Goal: Information Seeking & Learning: Learn about a topic

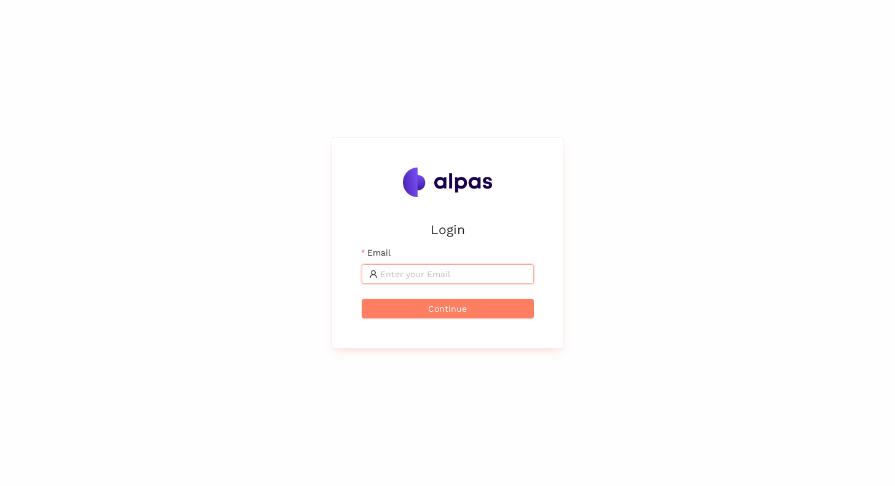
click at [399, 274] on input "Email" at bounding box center [453, 274] width 146 height 14
type input "[EMAIL_ADDRESS]"
click at [457, 303] on span "Continue" at bounding box center [447, 309] width 39 height 14
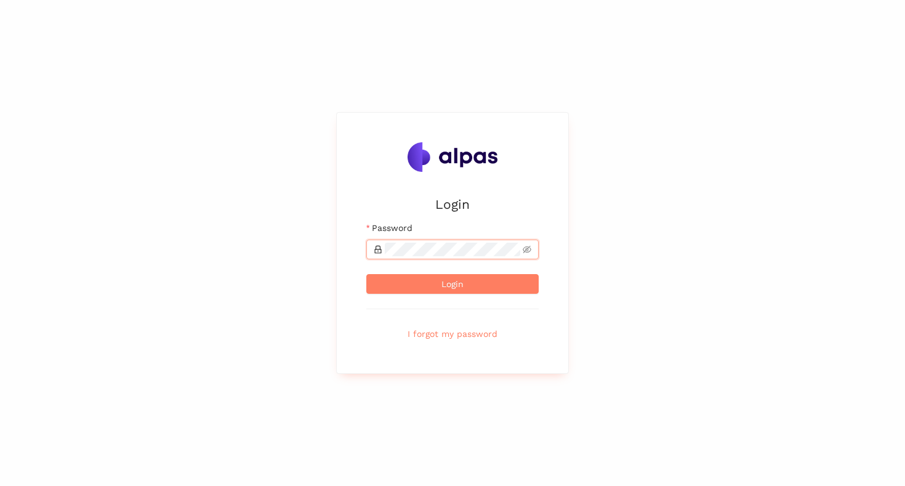
click at [366, 274] on button "Login" at bounding box center [452, 284] width 172 height 20
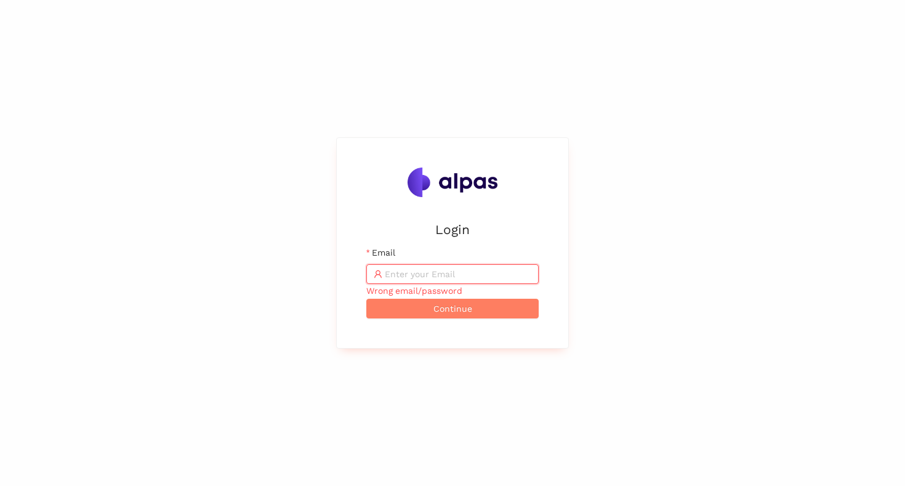
click at [388, 268] on input "Email" at bounding box center [458, 274] width 146 height 14
type input "[EMAIL_ADDRESS]"
click at [446, 310] on span "Continue" at bounding box center [452, 309] width 39 height 14
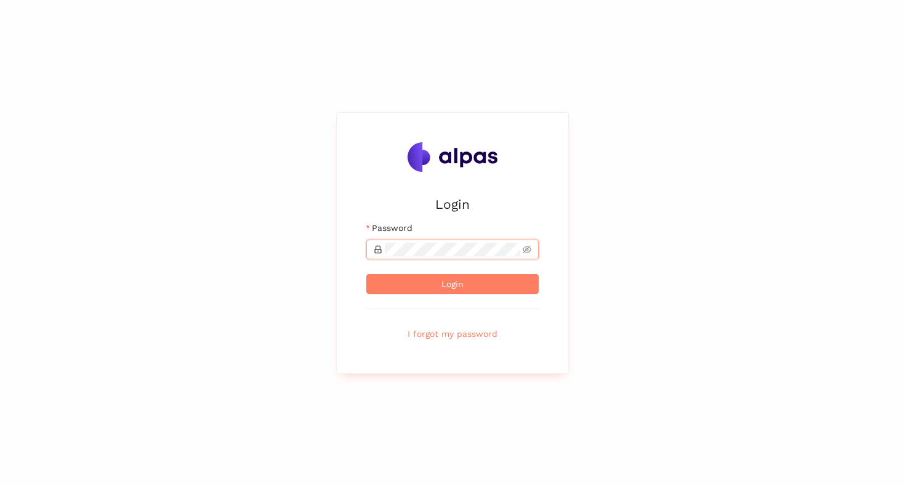
click at [366, 274] on button "Login" at bounding box center [452, 284] width 172 height 20
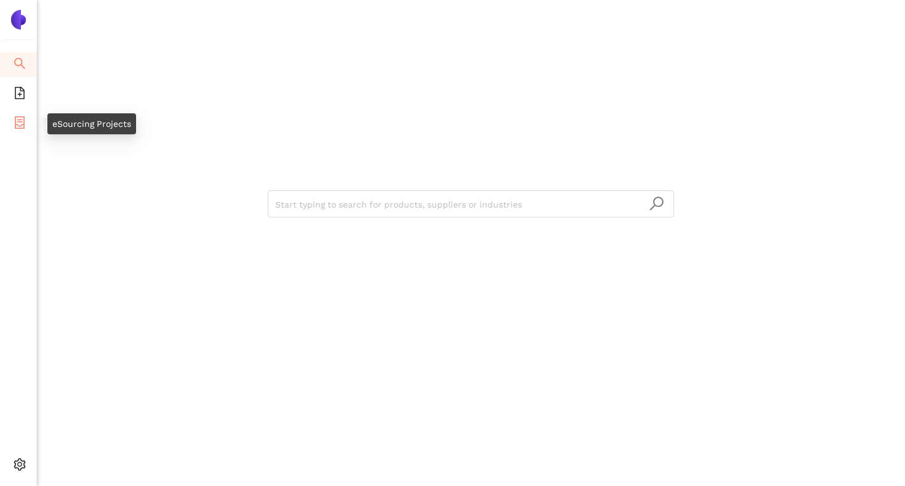
click at [25, 124] on icon "container" at bounding box center [20, 122] width 12 height 12
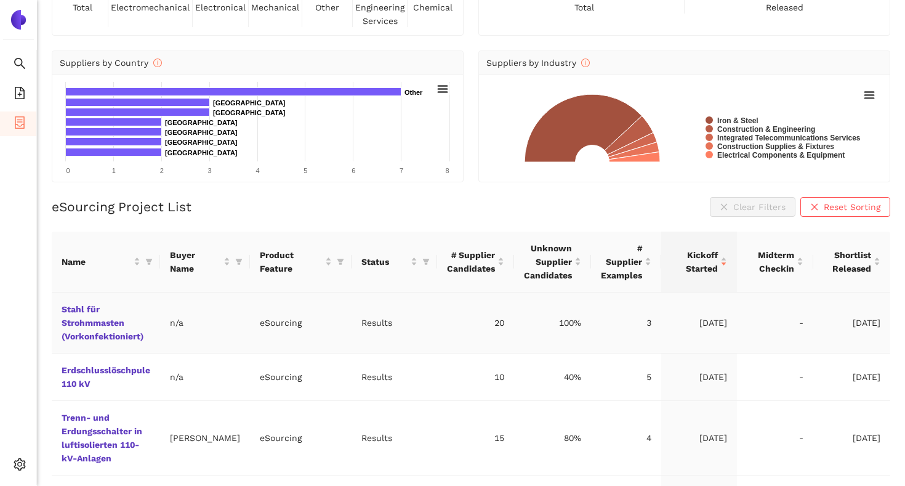
scroll to position [99, 0]
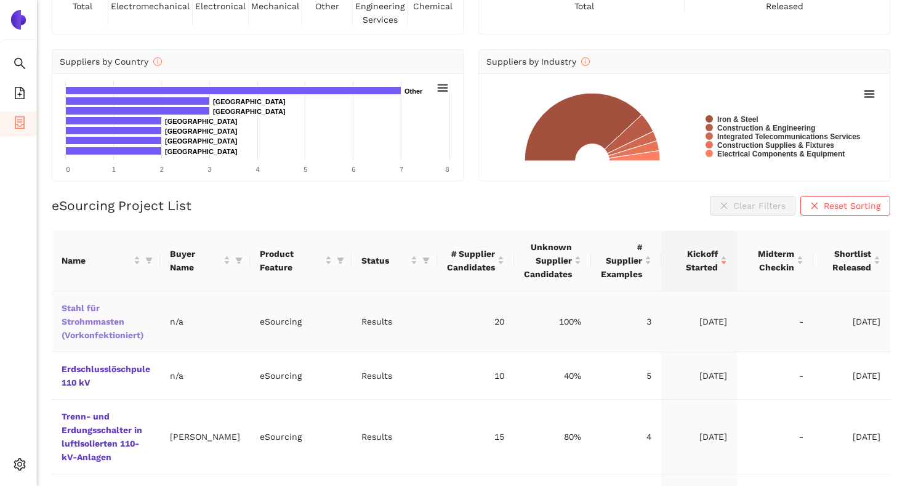
click at [0, 0] on link "Stahl für Strohmmasten (Vorkonfektioniert)" at bounding box center [0, 0] width 0 height 0
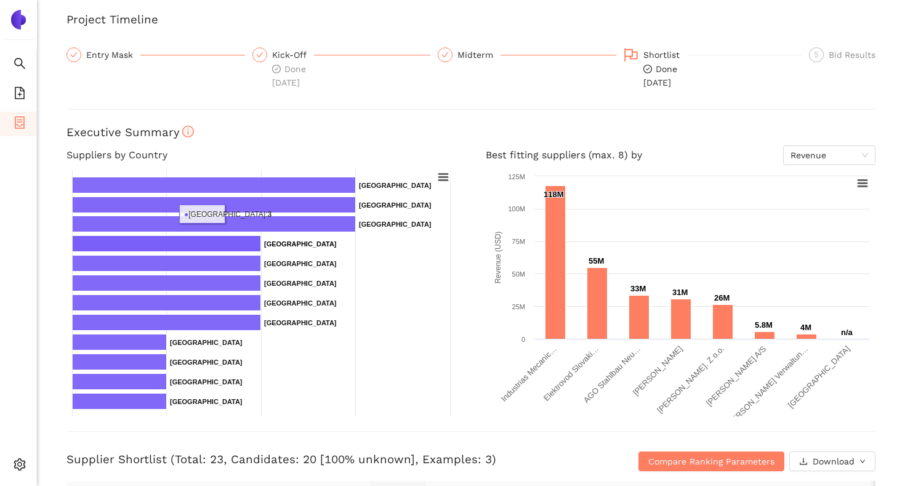
scroll to position [71, 0]
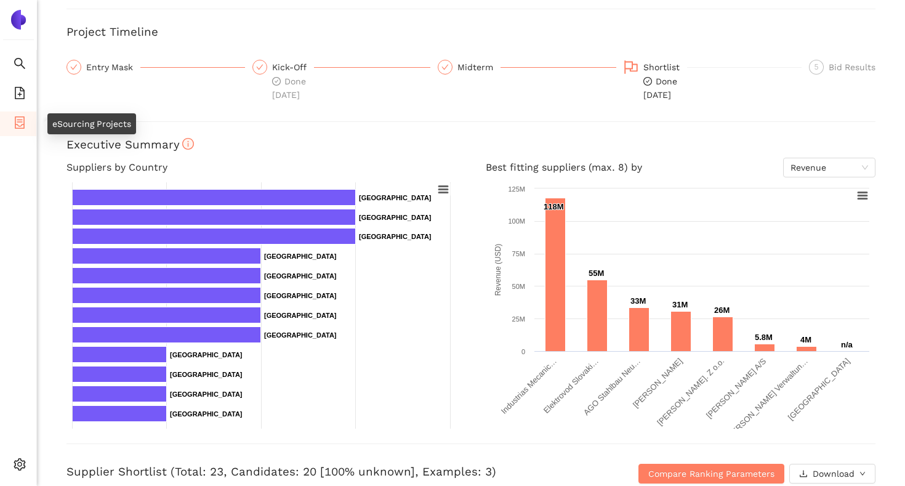
click at [17, 116] on icon "container" at bounding box center [20, 122] width 12 height 12
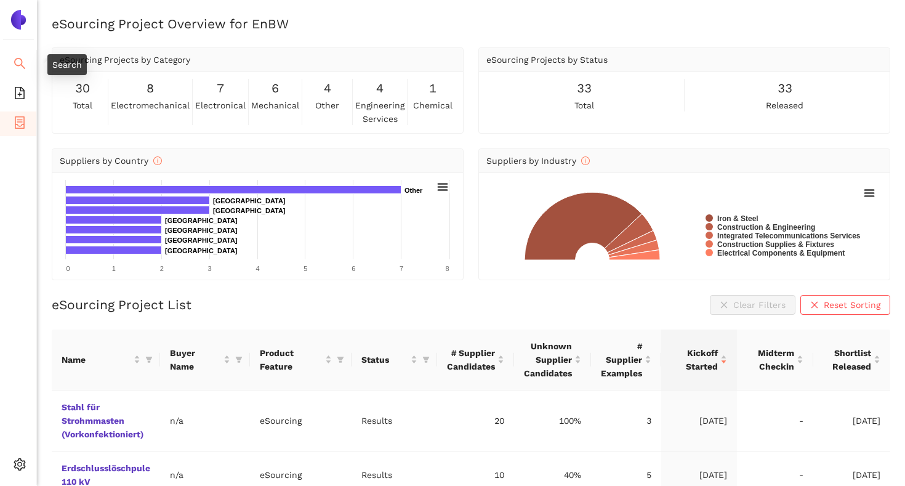
click at [29, 57] on li "Search" at bounding box center [18, 64] width 36 height 25
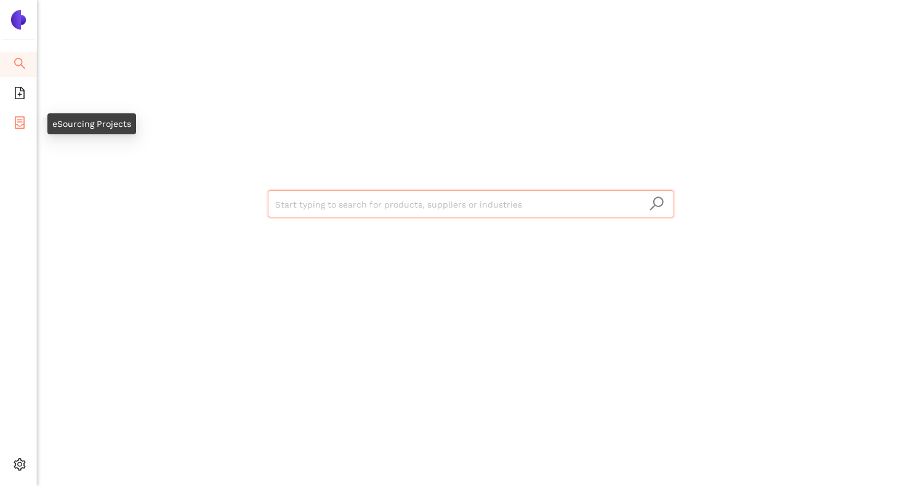
click at [20, 125] on icon "container" at bounding box center [20, 122] width 10 height 12
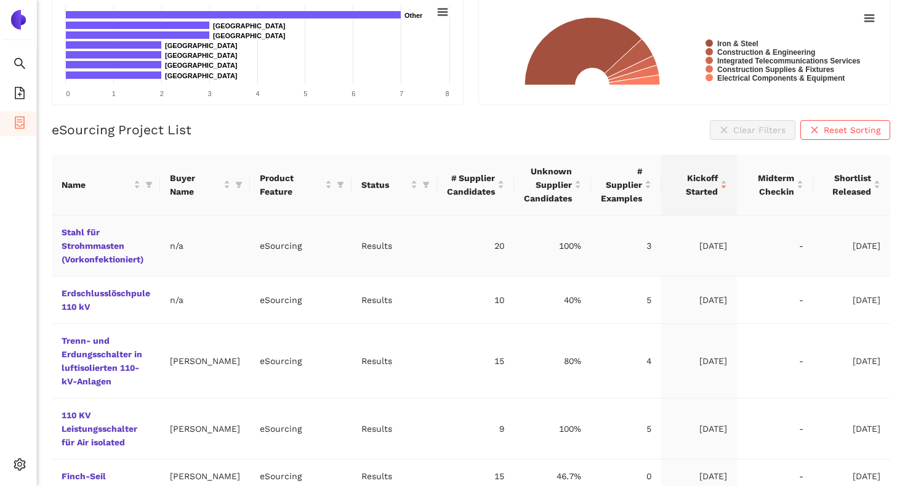
scroll to position [175, 0]
click at [151, 180] on icon "filter" at bounding box center [148, 183] width 7 height 7
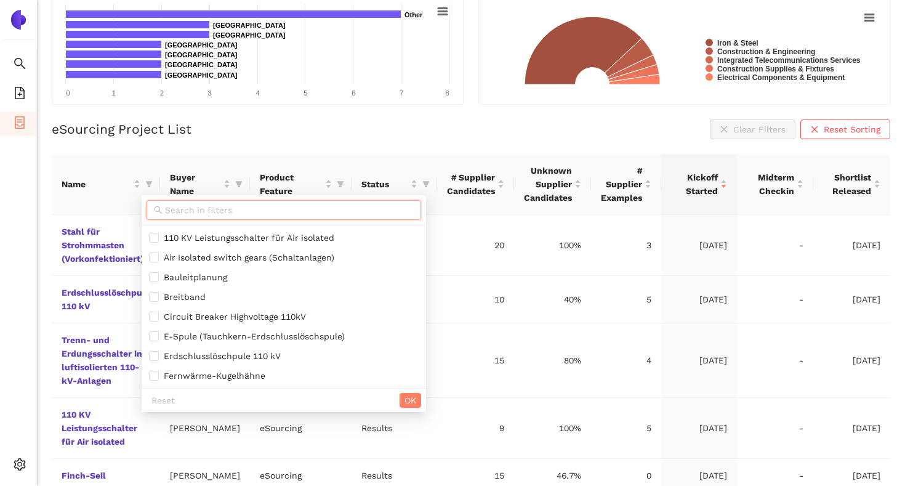
click at [189, 207] on input "text" at bounding box center [289, 210] width 249 height 14
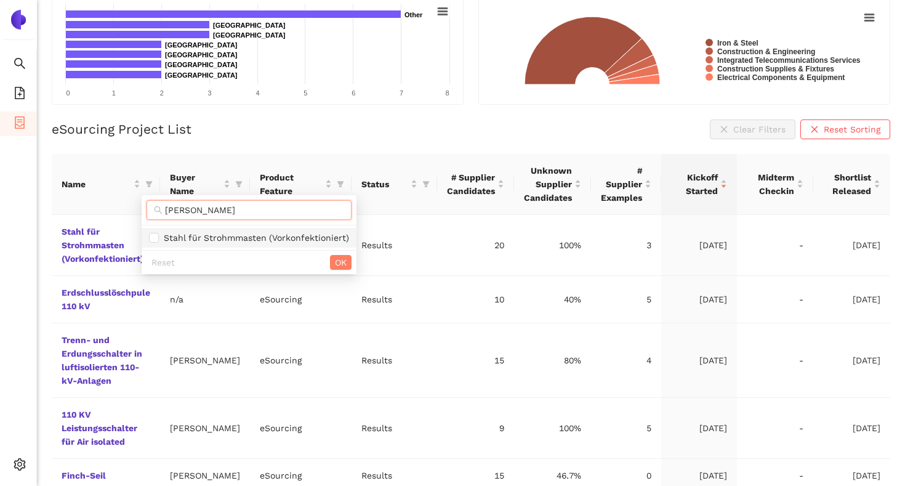
type input "[PERSON_NAME]"
click at [187, 235] on span "Stahl für Strohmmasten (Vorkonfektioniert)" at bounding box center [254, 238] width 190 height 10
checkbox input "true"
click at [337, 265] on span "OK" at bounding box center [341, 262] width 12 height 14
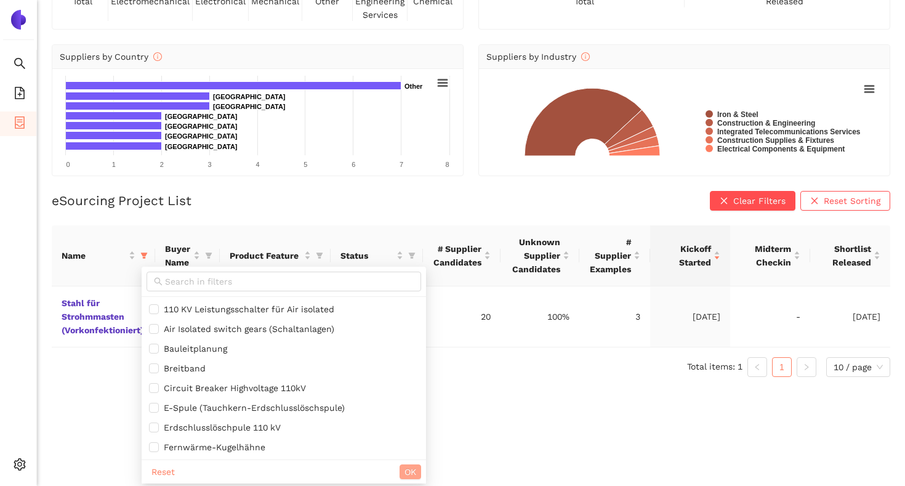
scroll to position [15, 0]
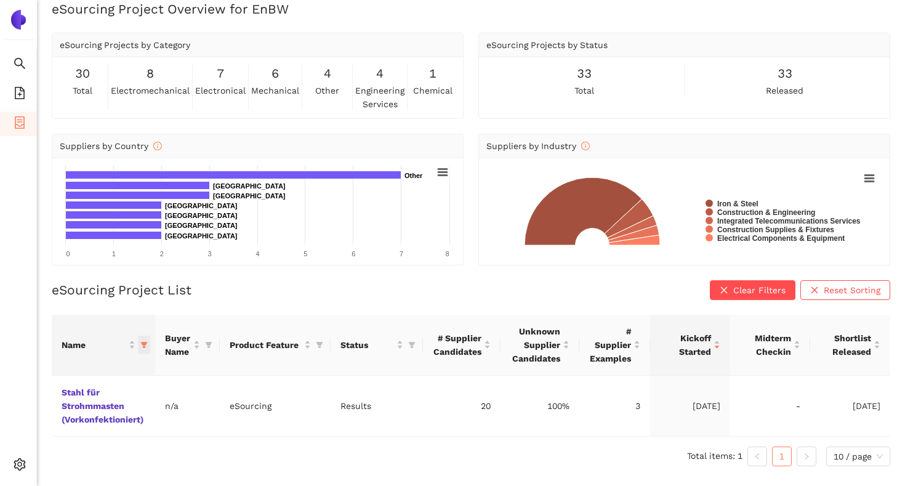
click at [143, 345] on icon "filter" at bounding box center [143, 344] width 7 height 7
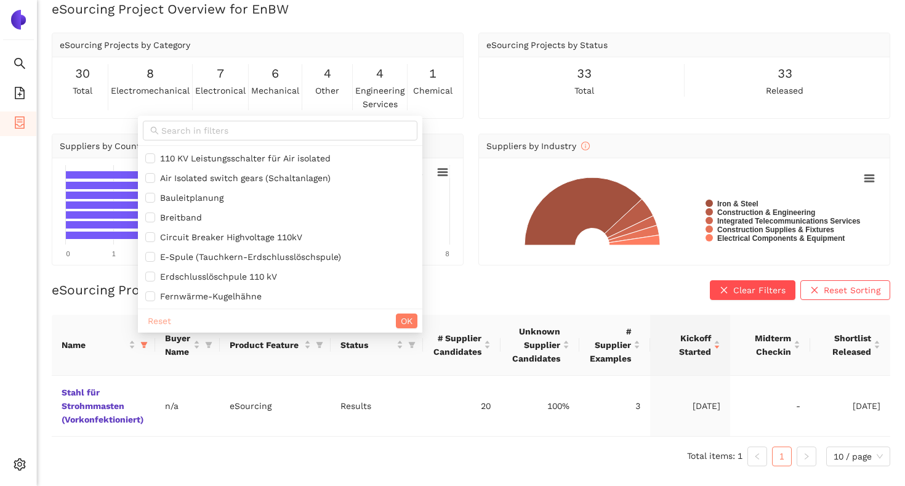
click at [156, 324] on span "Reset" at bounding box center [159, 321] width 23 height 14
checkbox input "false"
click at [410, 317] on span "OK" at bounding box center [407, 321] width 12 height 14
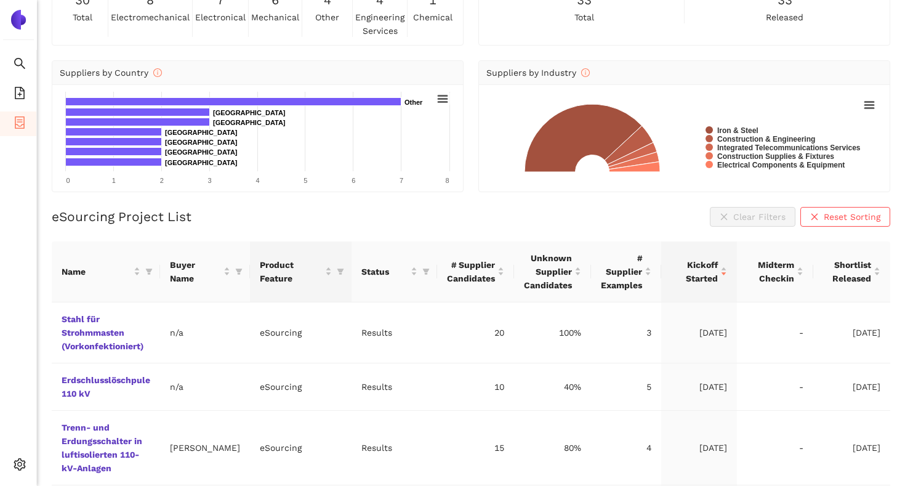
scroll to position [94, 0]
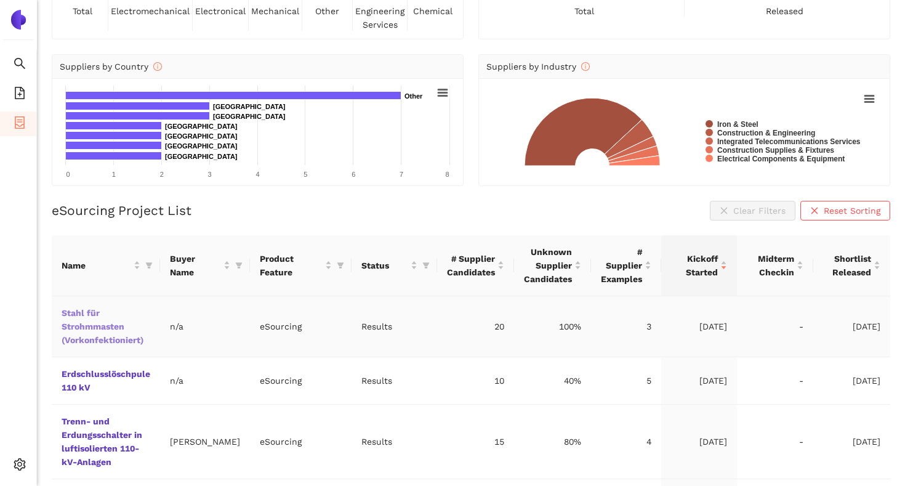
click at [0, 0] on link "Stahl für Strohmmasten (Vorkonfektioniert)" at bounding box center [0, 0] width 0 height 0
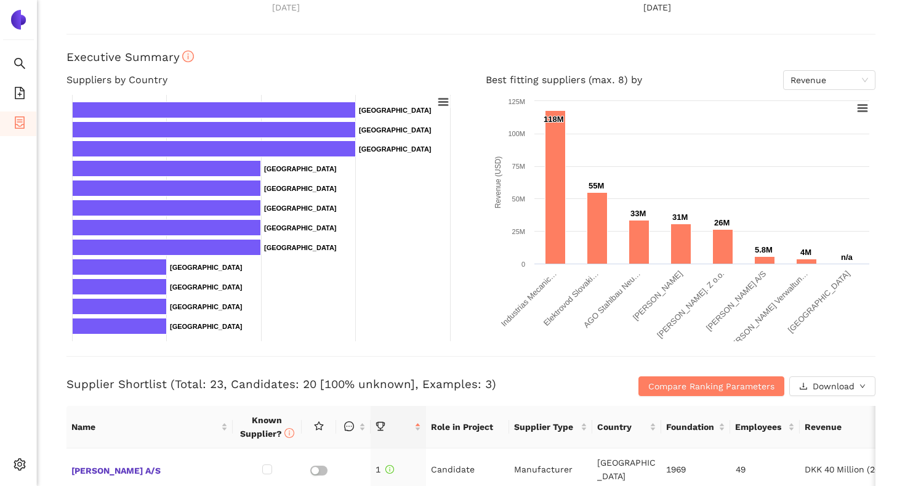
scroll to position [159, 0]
click at [798, 77] on span "Revenue" at bounding box center [829, 79] width 78 height 18
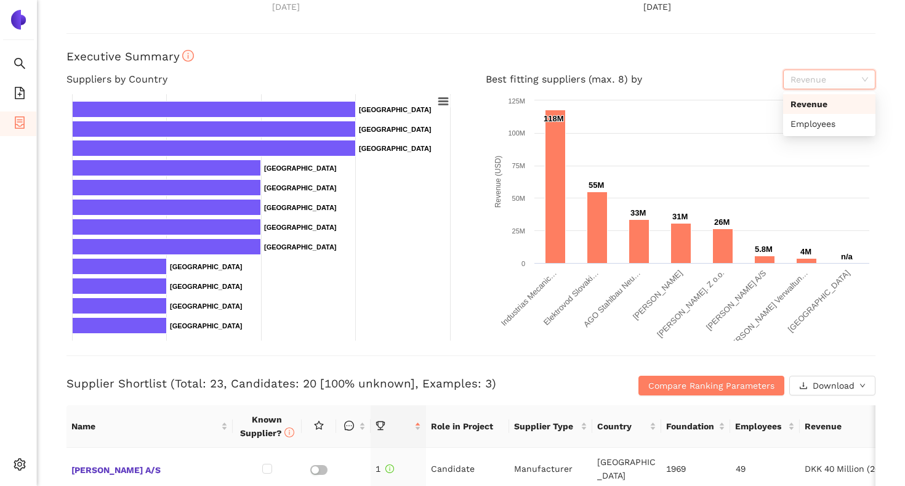
click at [730, 66] on div "Back eSourcing : [PERSON_NAME] für Strohmmasten (Vorkonfektioniert) Project Tim…" at bounding box center [471, 243] width 868 height 486
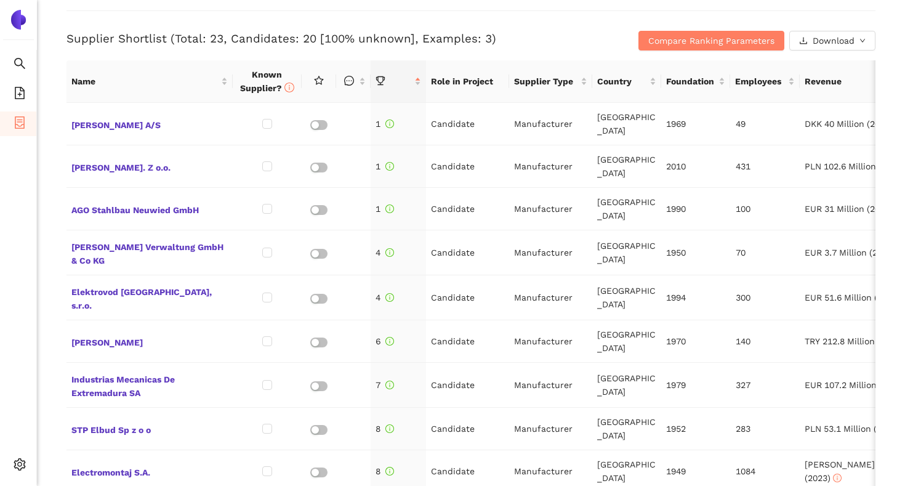
scroll to position [506, 0]
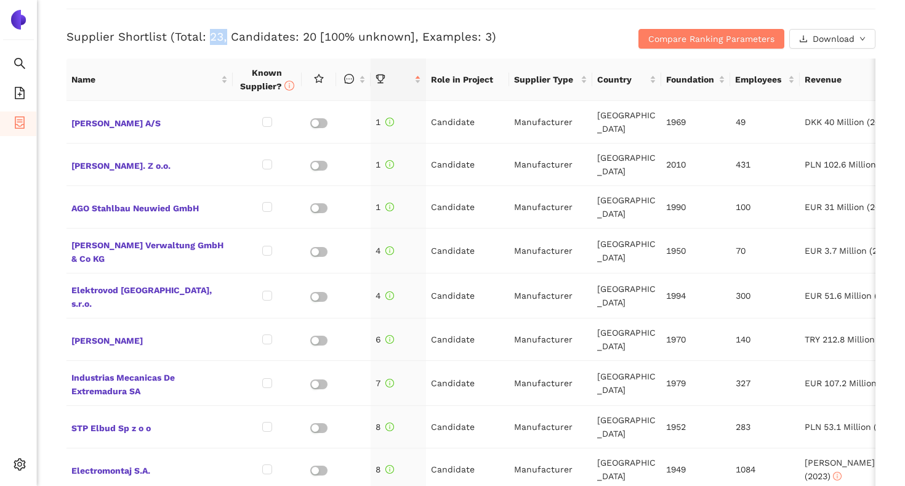
drag, startPoint x: 205, startPoint y: 37, endPoint x: 223, endPoint y: 36, distance: 17.9
click at [223, 37] on h3 "Supplier Shortlist (Total: 23, Candidates: 20 [100% unknown], Examples: 3)" at bounding box center [335, 37] width 539 height 16
drag, startPoint x: 228, startPoint y: 36, endPoint x: 310, endPoint y: 38, distance: 81.3
click at [310, 38] on h3 "Supplier Shortlist (Total: 23, Candidates: 20 [100% unknown], Examples: 3)" at bounding box center [335, 37] width 539 height 16
drag, startPoint x: 416, startPoint y: 38, endPoint x: 481, endPoint y: 38, distance: 65.2
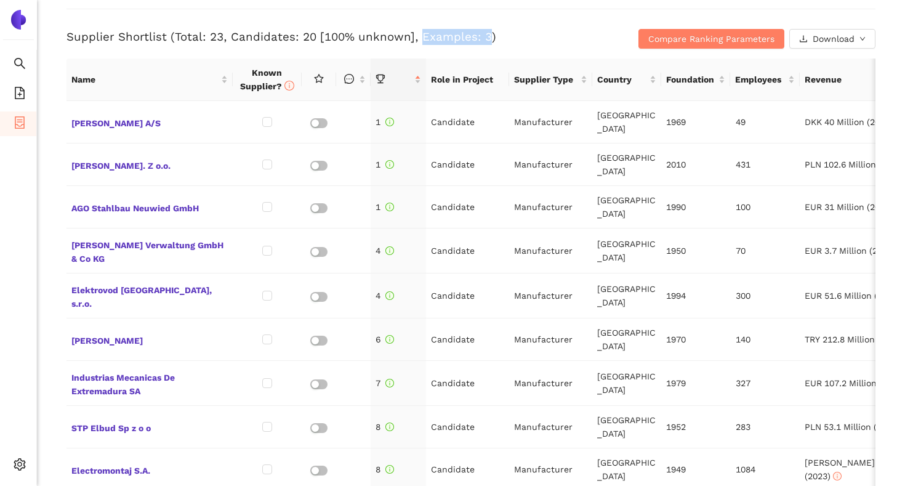
click at [481, 38] on h3 "Supplier Shortlist (Total: 23, Candidates: 20 [100% unknown], Examples: 3)" at bounding box center [335, 37] width 539 height 16
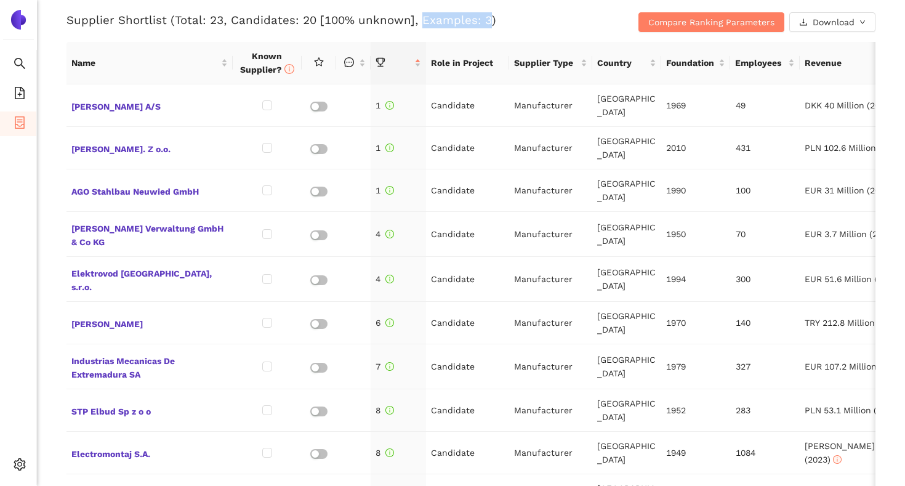
scroll to position [526, 0]
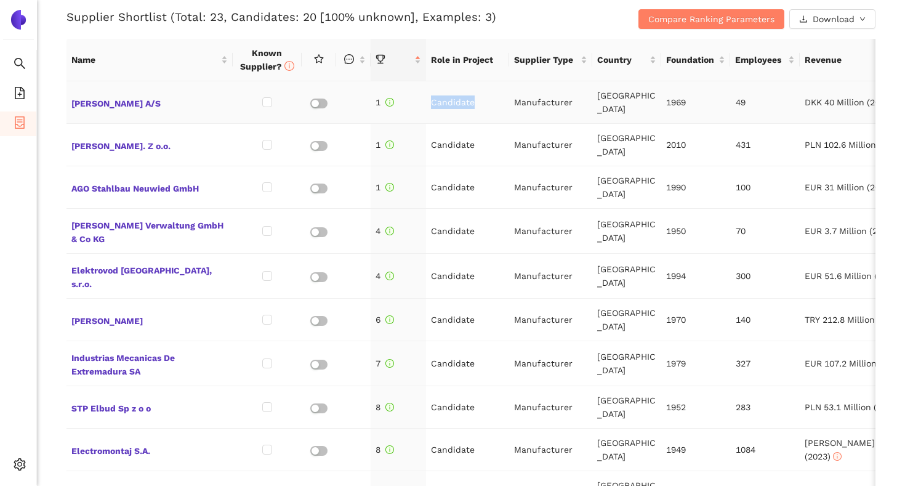
drag, startPoint x: 432, startPoint y: 101, endPoint x: 479, endPoint y: 102, distance: 47.4
click at [479, 102] on td "Candidate" at bounding box center [467, 102] width 83 height 42
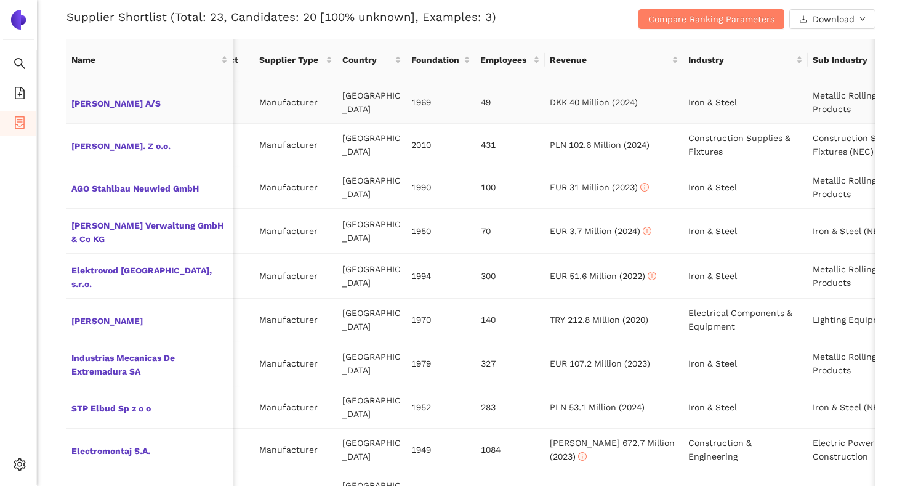
scroll to position [0, 0]
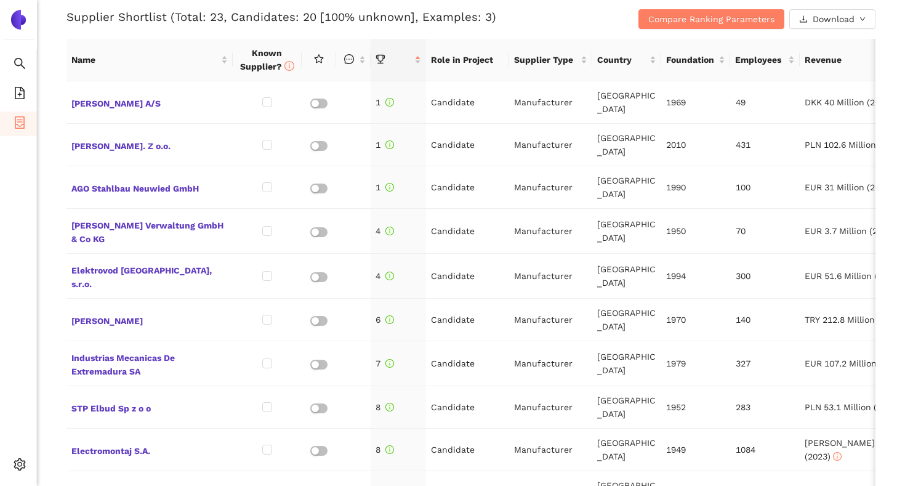
click at [57, 114] on div "Back eSourcing : [PERSON_NAME] für Strohmmasten (Vorkonfektioniert) Project Tim…" at bounding box center [471, 243] width 868 height 486
click at [90, 105] on span "[PERSON_NAME] A/S" at bounding box center [149, 102] width 156 height 16
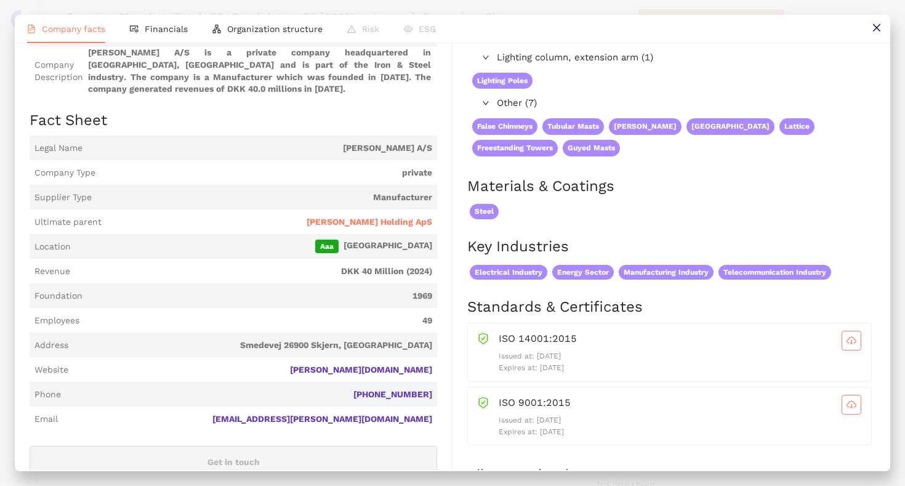
drag, startPoint x: 583, startPoint y: 442, endPoint x: 542, endPoint y: 439, distance: 40.7
click at [542, 438] on p "Expires at: [DATE]" at bounding box center [679, 432] width 362 height 12
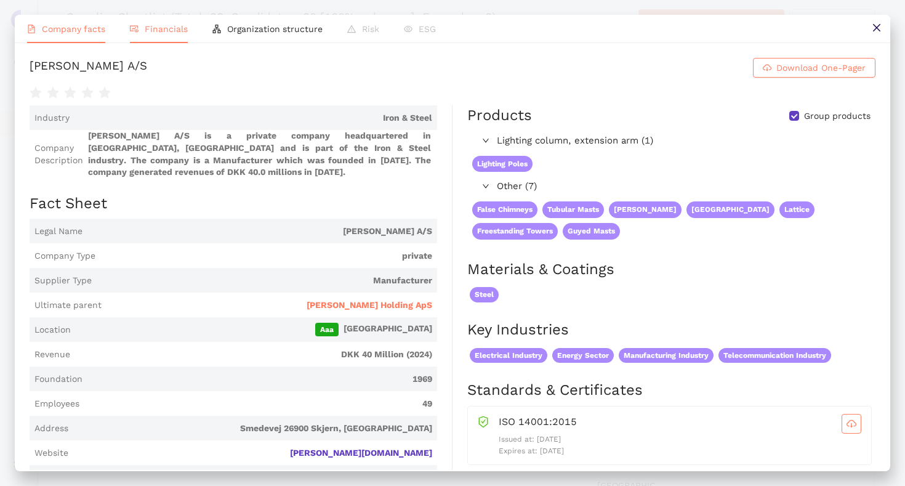
click at [174, 21] on li "Financials" at bounding box center [159, 29] width 82 height 28
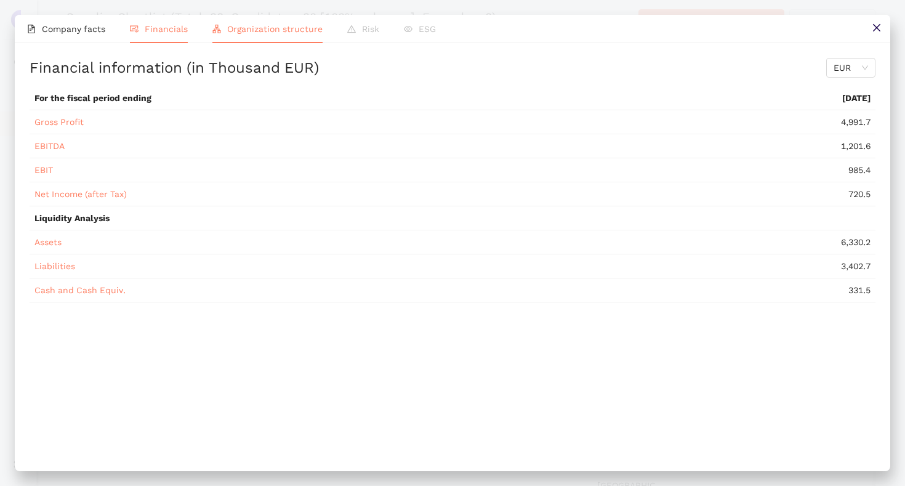
click at [263, 29] on span "Organization structure" at bounding box center [274, 29] width 95 height 10
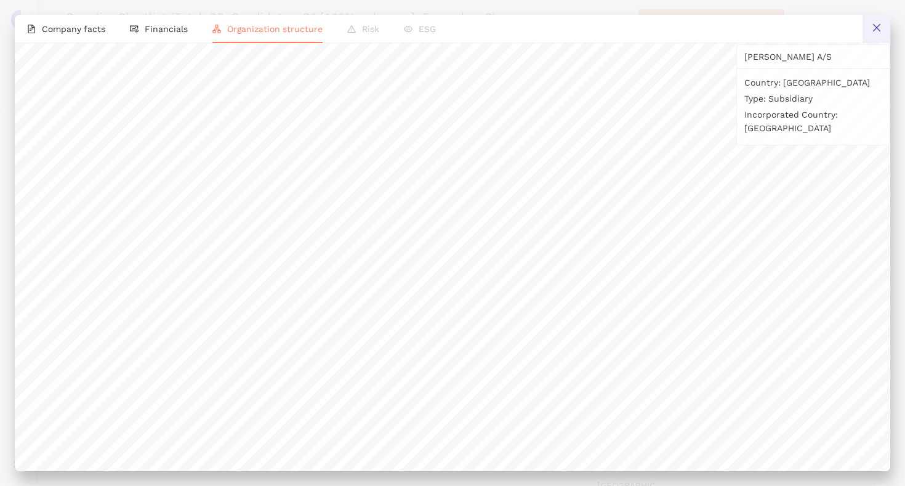
click at [884, 31] on button at bounding box center [876, 29] width 28 height 28
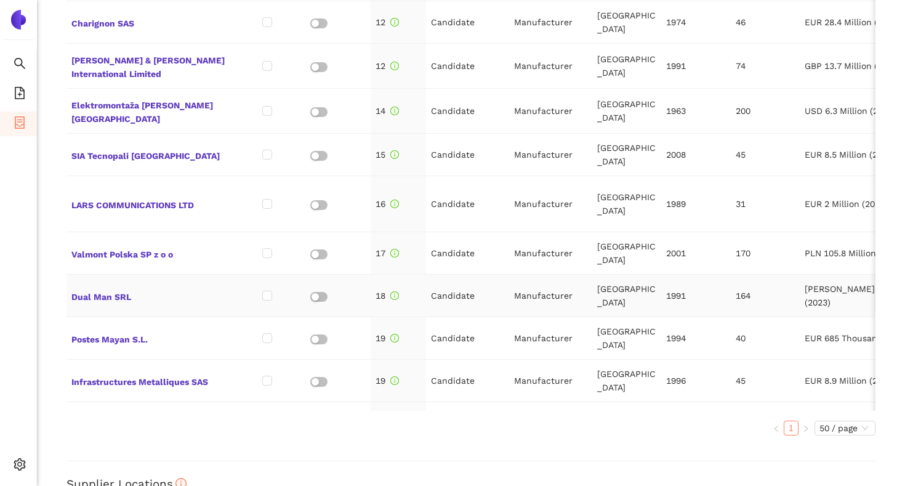
scroll to position [487, 0]
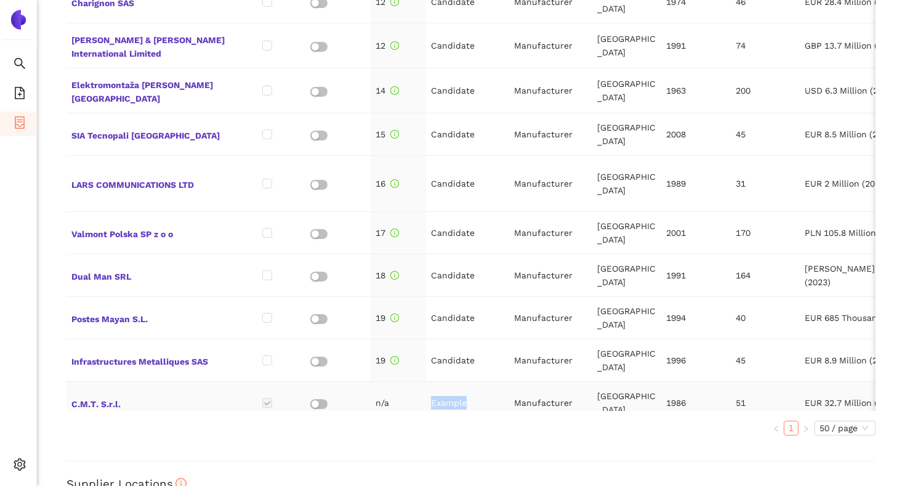
drag, startPoint x: 430, startPoint y: 305, endPoint x: 466, endPoint y: 306, distance: 36.3
click at [466, 382] on td "Example" at bounding box center [467, 403] width 83 height 42
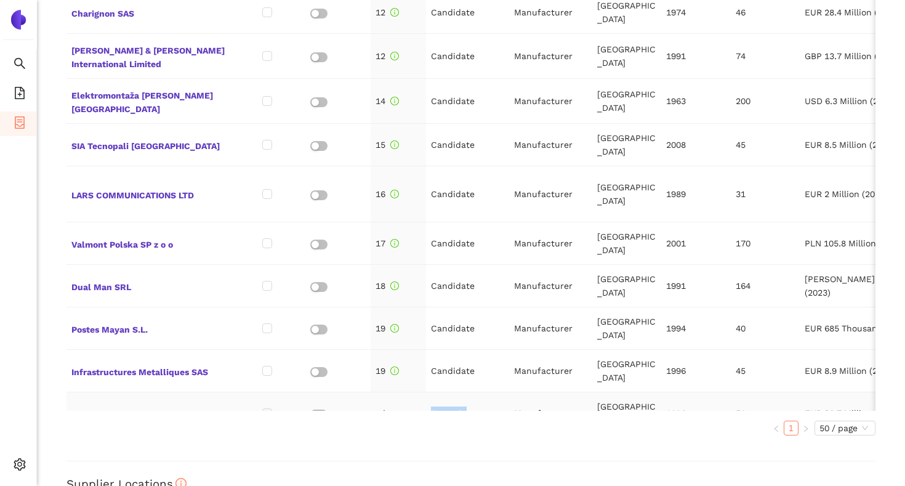
scroll to position [472, 0]
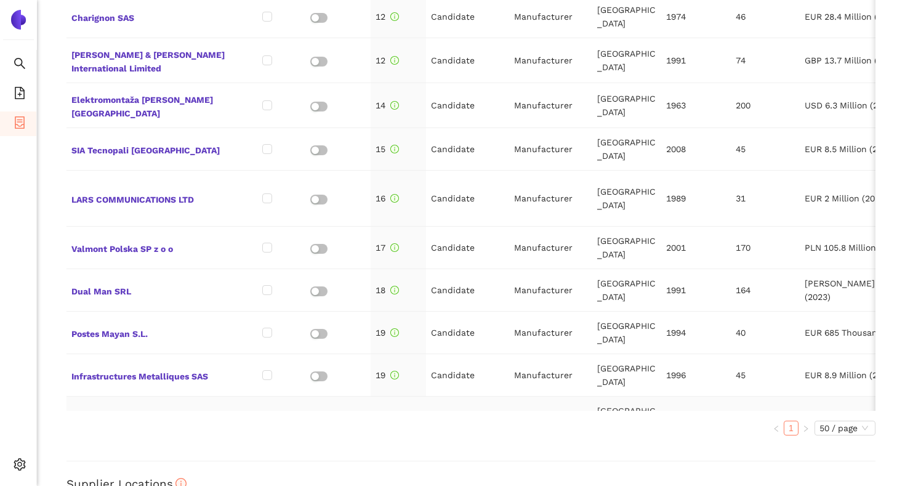
click at [485, 396] on td "Example" at bounding box center [467, 417] width 83 height 42
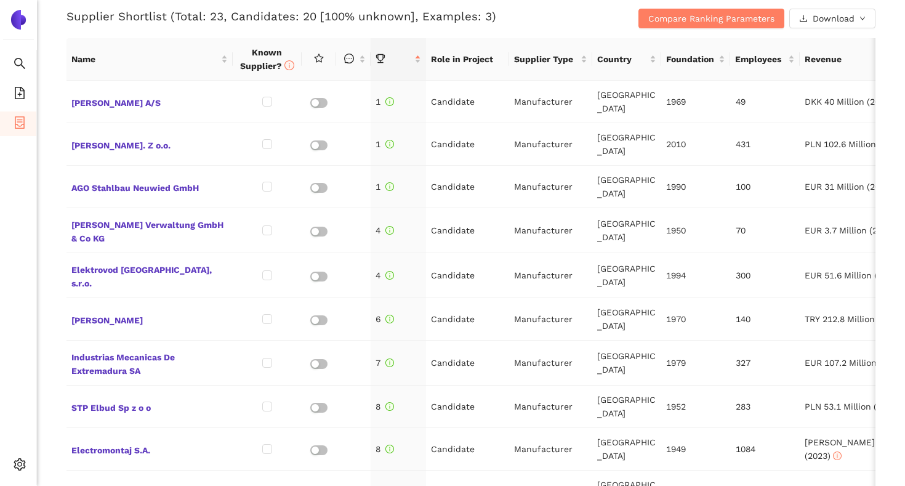
scroll to position [530, 0]
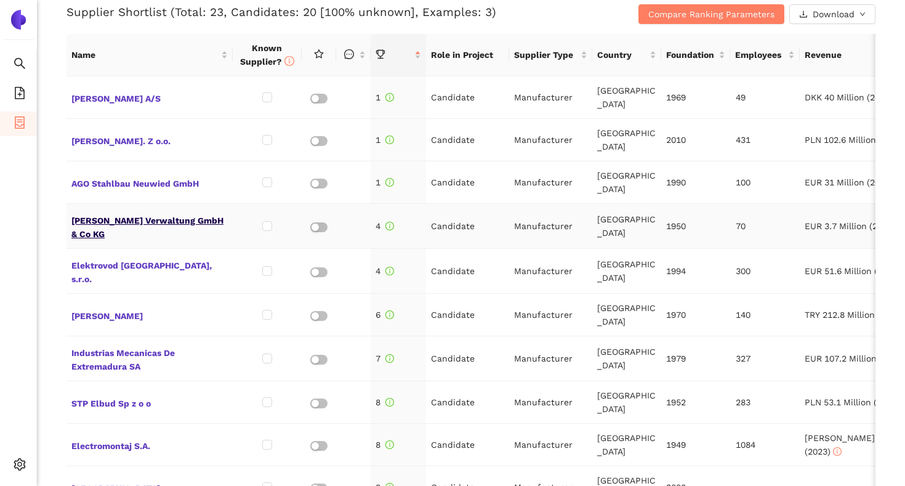
click at [119, 218] on span "[PERSON_NAME] Verwaltung GmbH & Co KG" at bounding box center [149, 226] width 156 height 30
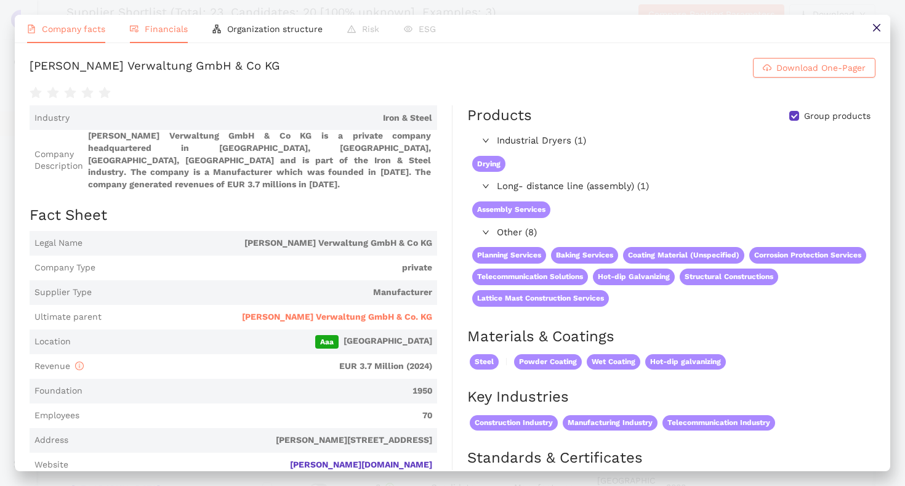
click at [163, 24] on span "Financials" at bounding box center [166, 29] width 43 height 10
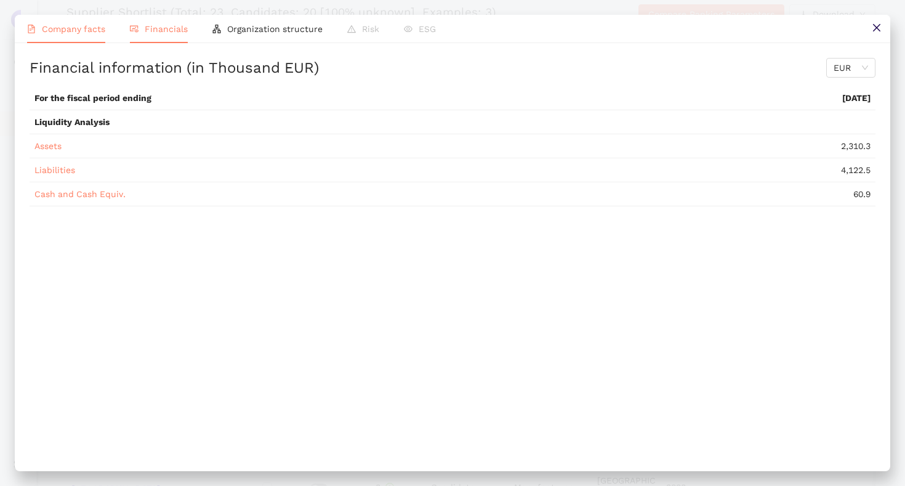
click at [102, 31] on span "Company facts" at bounding box center [73, 29] width 63 height 10
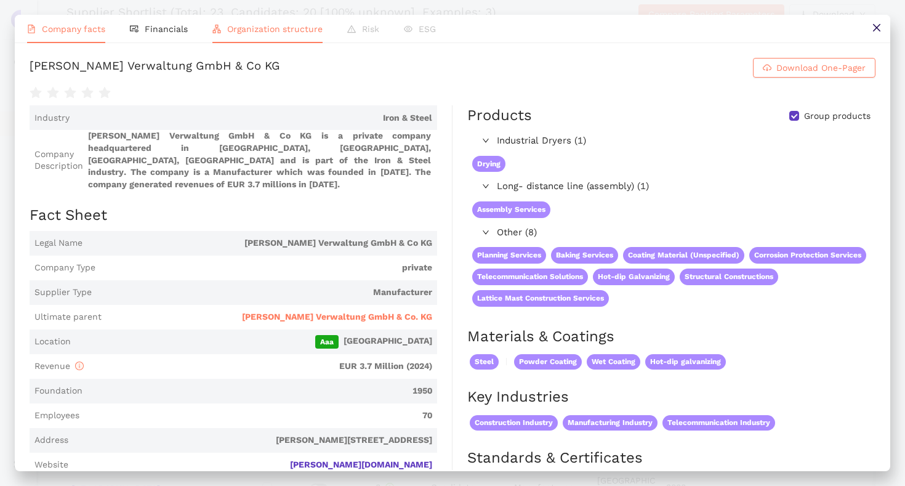
click at [228, 37] on li "Organization structure" at bounding box center [267, 29] width 135 height 28
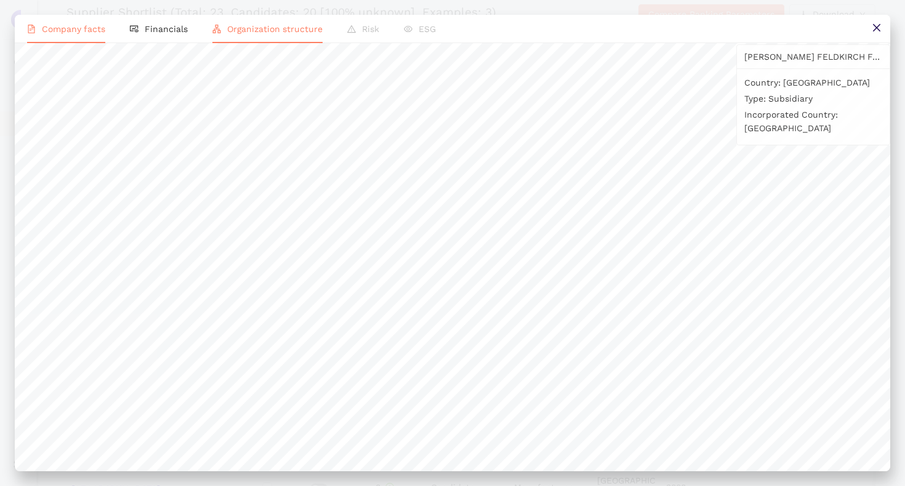
click at [113, 33] on li "Company facts" at bounding box center [66, 29] width 103 height 28
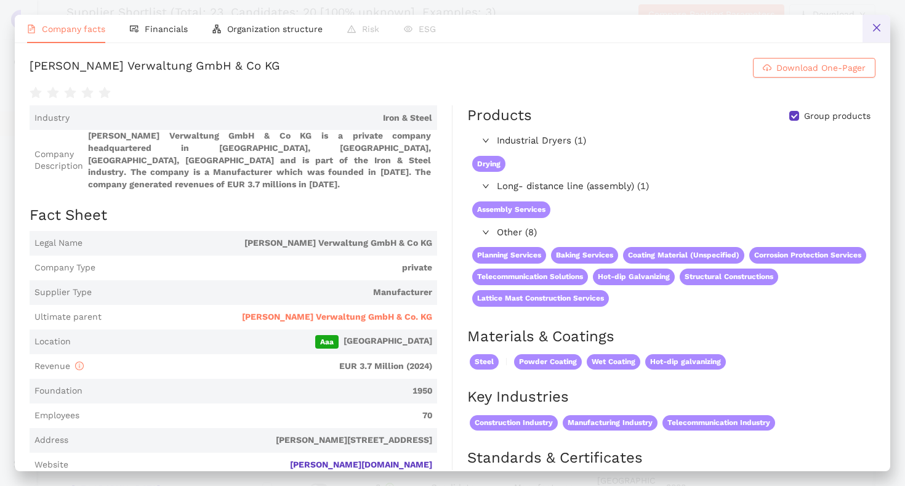
click at [879, 25] on icon "close" at bounding box center [875, 27] width 7 height 7
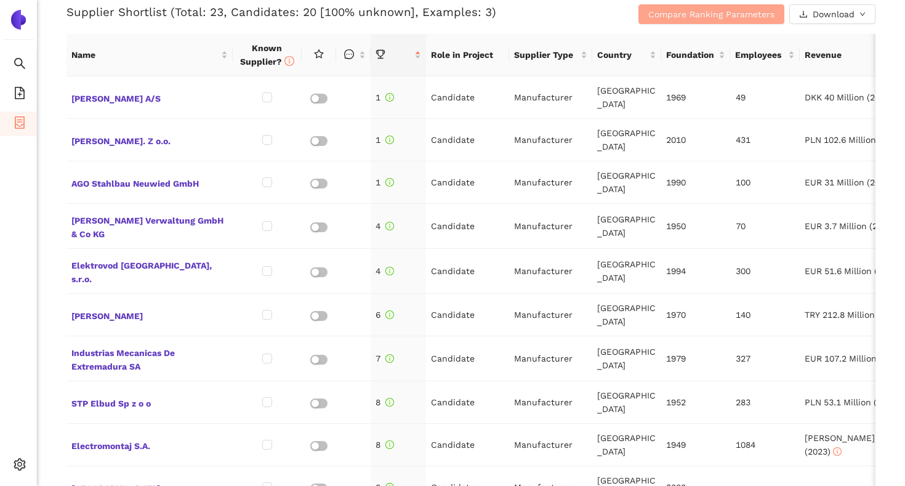
click at [700, 8] on span "Compare Ranking Parameters" at bounding box center [711, 14] width 126 height 14
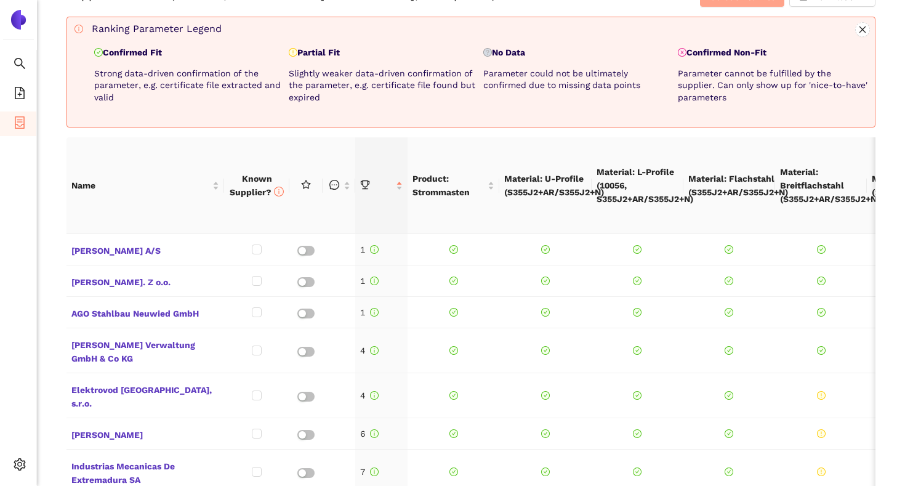
scroll to position [549, 0]
drag, startPoint x: 769, startPoint y: 52, endPoint x: 690, endPoint y: 55, distance: 78.8
click at [690, 55] on p "Confirmed Non-Fit" at bounding box center [772, 52] width 190 height 12
click at [52, 151] on div "Back eSourcing : [PERSON_NAME] für Strohmmasten (Vorkonfektioniert) Project Tim…" at bounding box center [471, 243] width 868 height 486
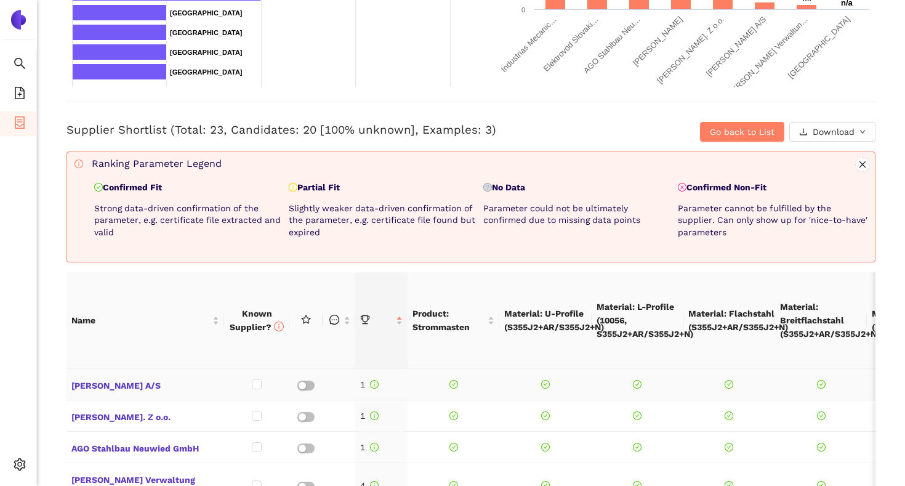
scroll to position [416, 0]
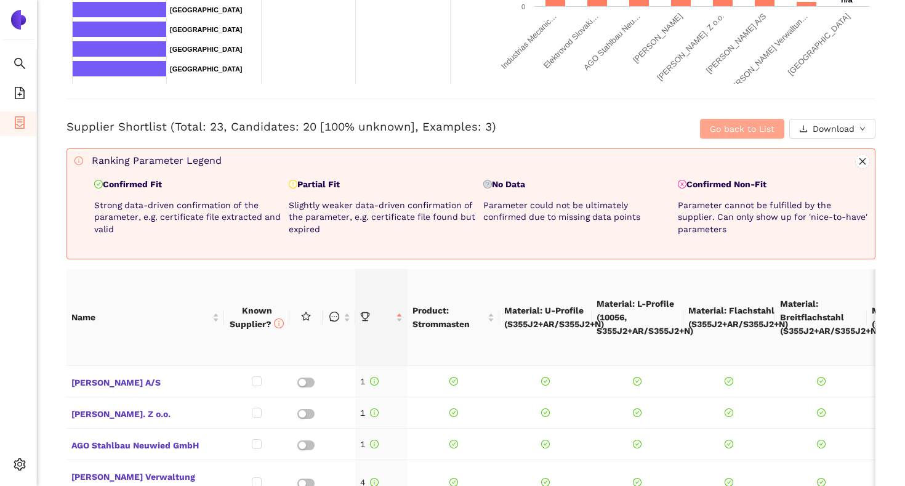
click at [730, 134] on span "Go back to List" at bounding box center [741, 129] width 65 height 14
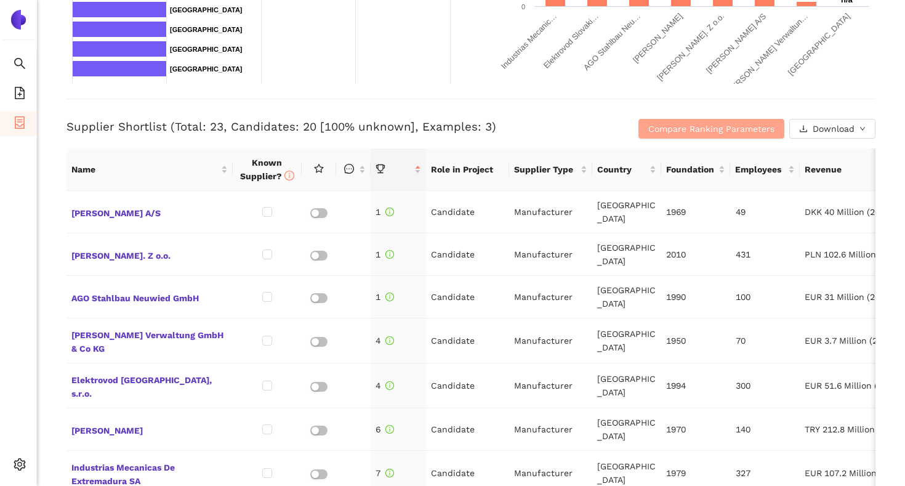
click at [750, 127] on span "Compare Ranking Parameters" at bounding box center [711, 129] width 126 height 14
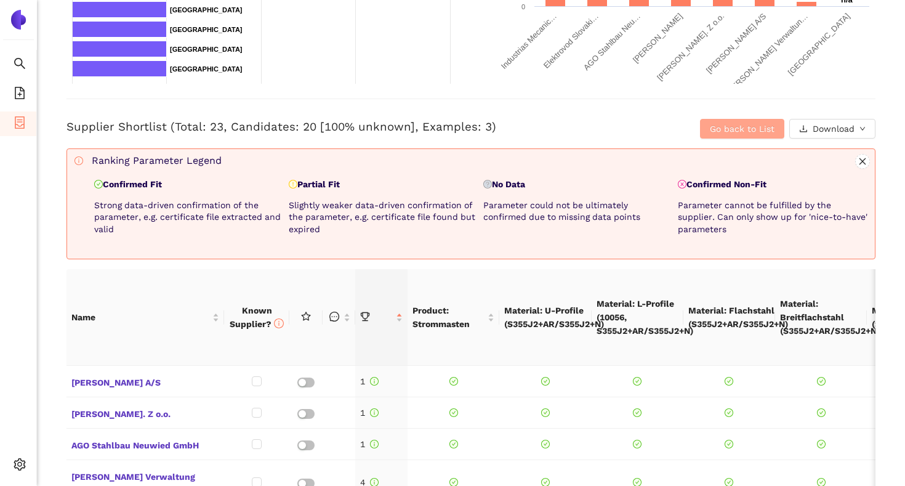
click at [737, 126] on span "Go back to List" at bounding box center [741, 129] width 65 height 14
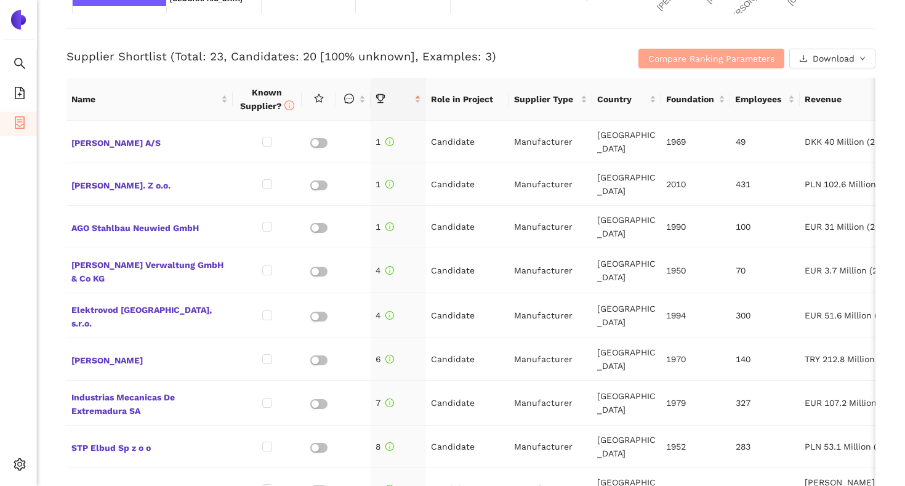
scroll to position [498, 0]
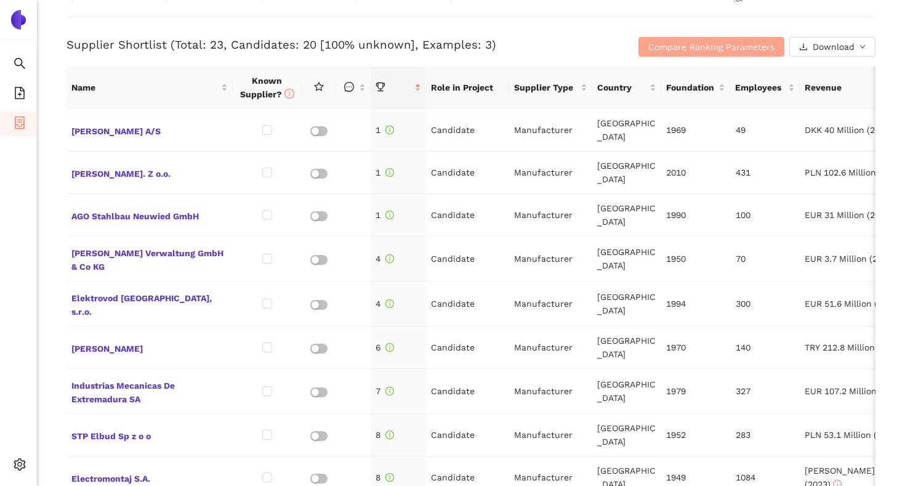
click at [688, 44] on span "Compare Ranking Parameters" at bounding box center [711, 47] width 126 height 14
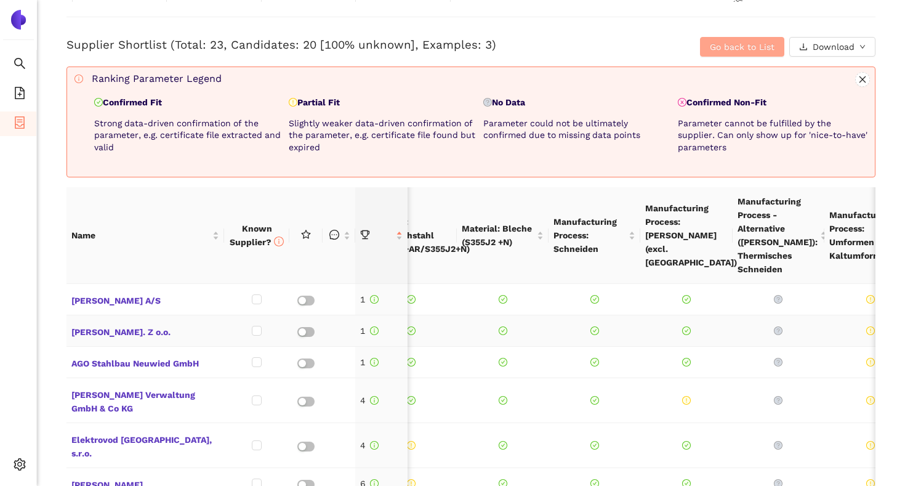
scroll to position [0, 503]
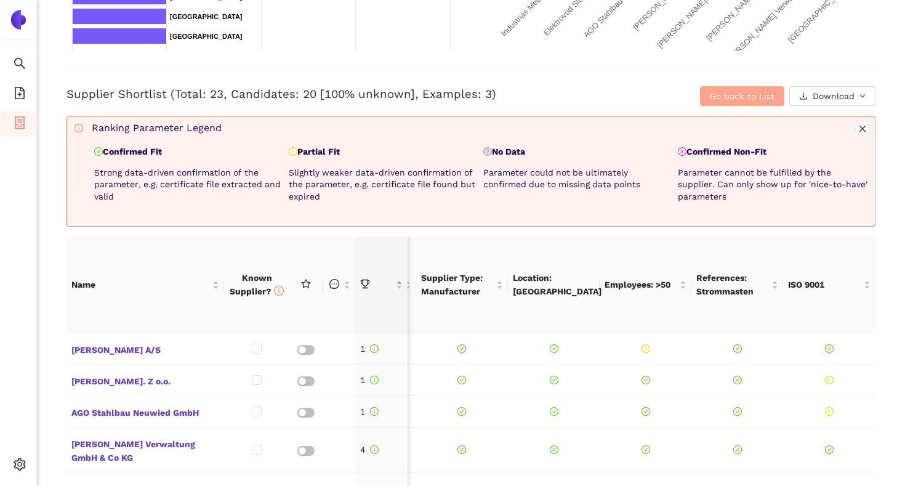
click at [718, 100] on span "Go back to List" at bounding box center [741, 96] width 65 height 14
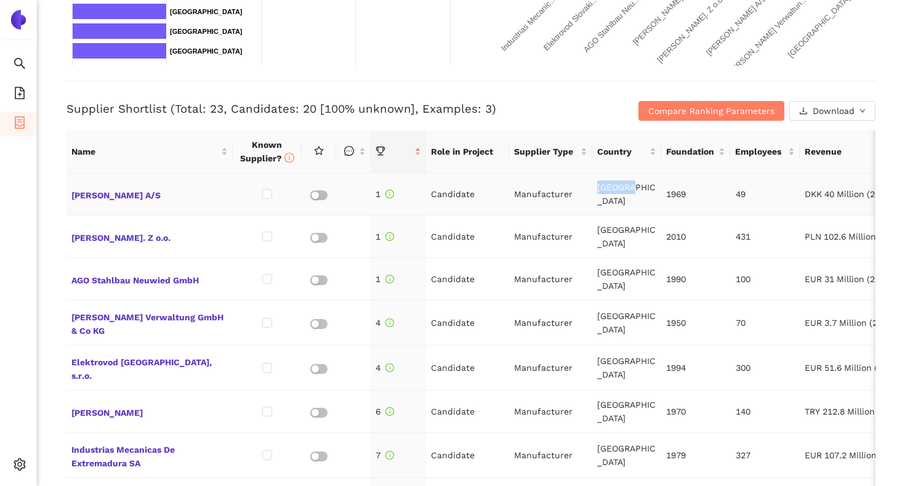
drag, startPoint x: 598, startPoint y: 196, endPoint x: 634, endPoint y: 198, distance: 35.7
click at [634, 198] on td "[GEOGRAPHIC_DATA]" at bounding box center [626, 194] width 69 height 42
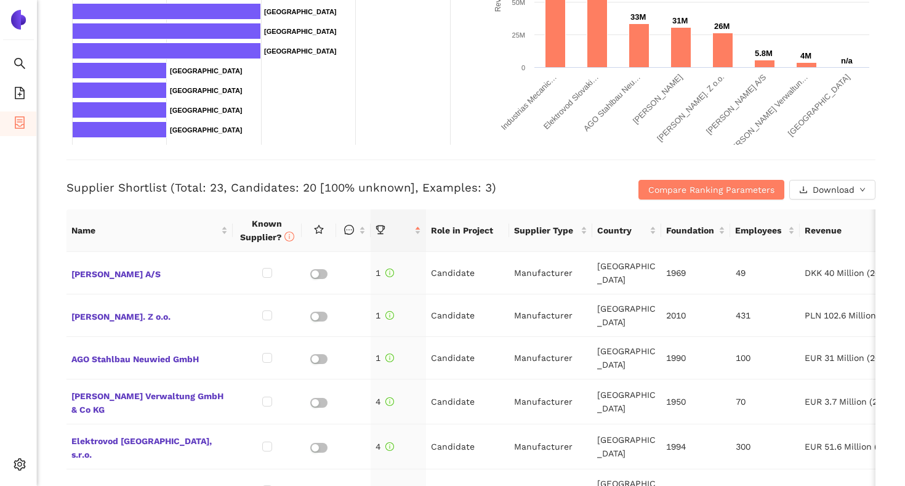
click at [572, 173] on div "Supplier Shortlist (Total: 23, Candidates: 20 [100% unknown], Examples: 3) Comp…" at bounding box center [470, 179] width 809 height 40
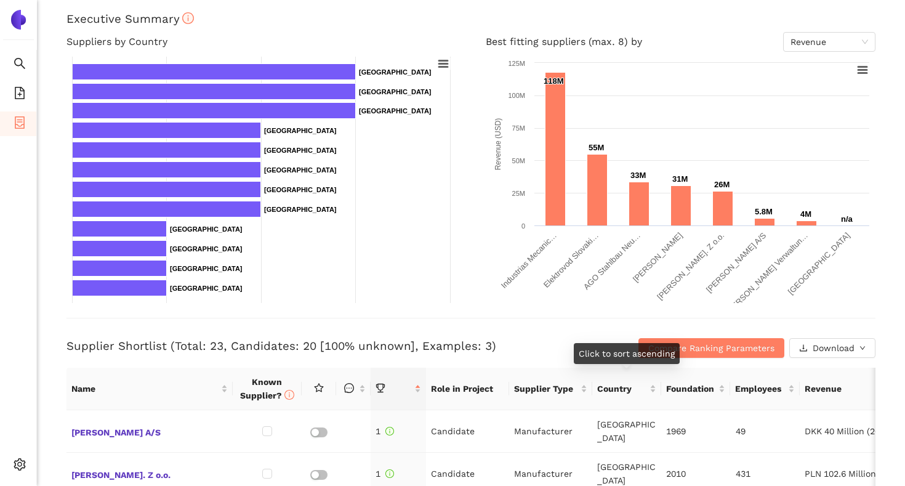
scroll to position [194, 0]
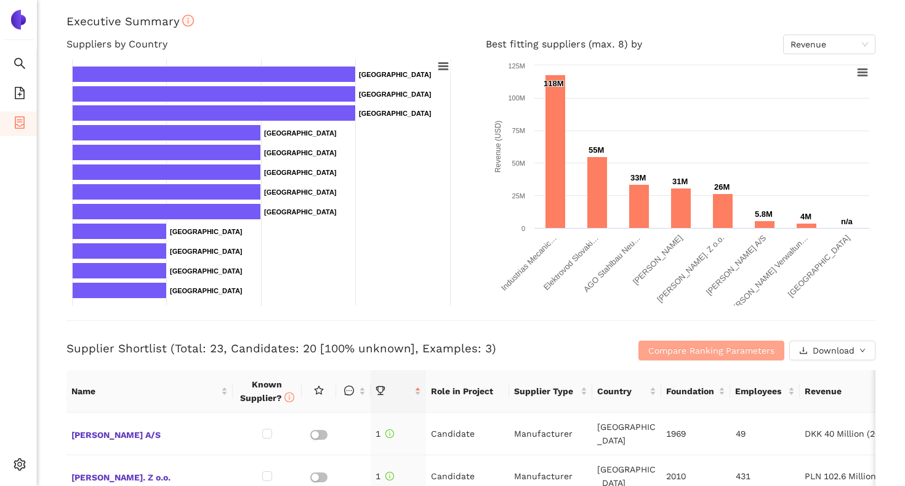
click at [657, 350] on span "Compare Ranking Parameters" at bounding box center [711, 350] width 126 height 14
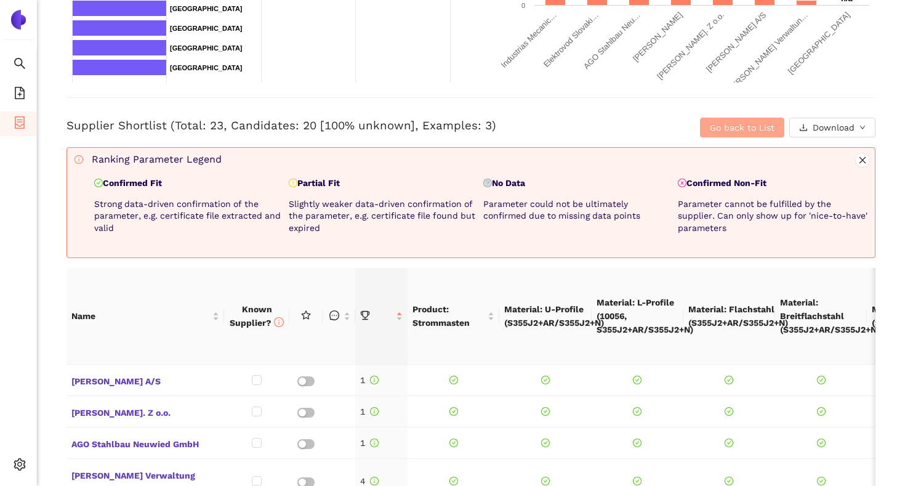
scroll to position [420, 0]
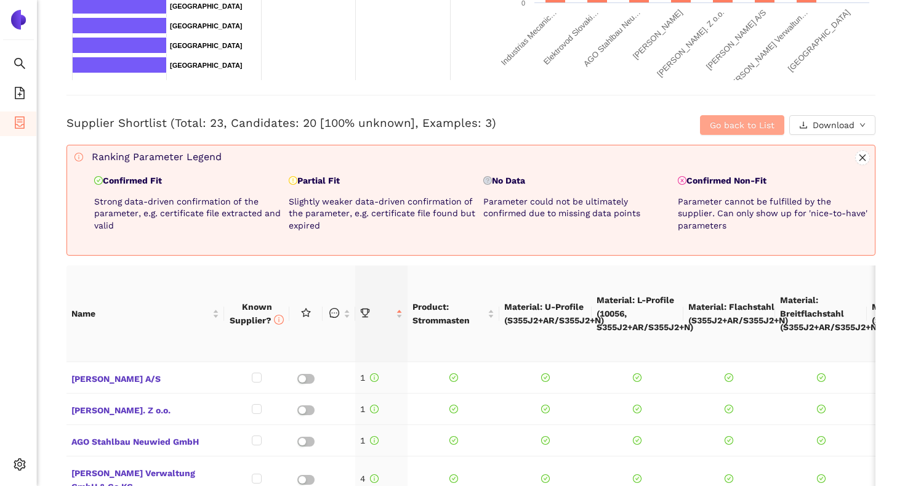
click at [724, 125] on span "Go back to List" at bounding box center [741, 125] width 65 height 14
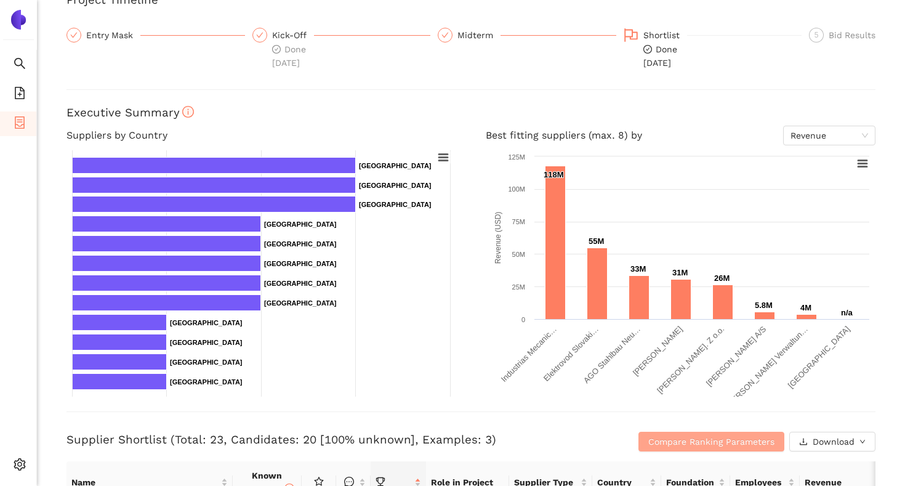
scroll to position [94, 0]
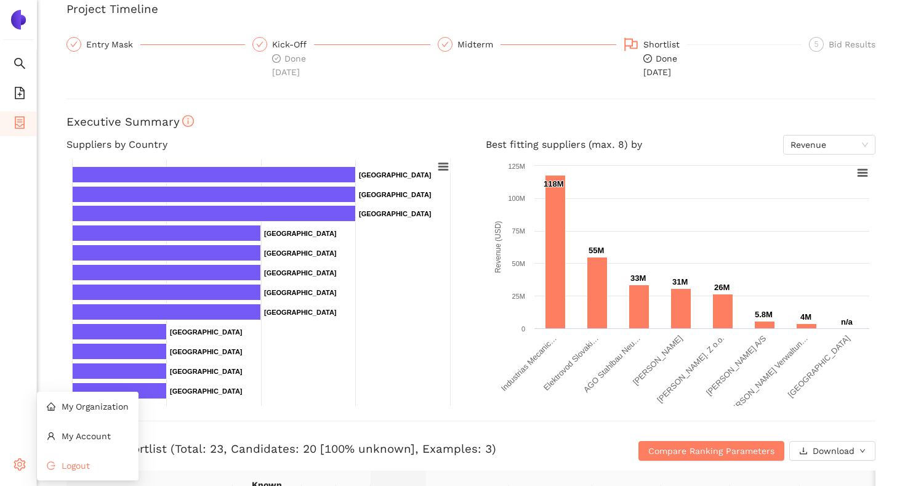
click at [60, 466] on li "Logout" at bounding box center [88, 465] width 102 height 25
